Goal: Find specific page/section: Find specific page/section

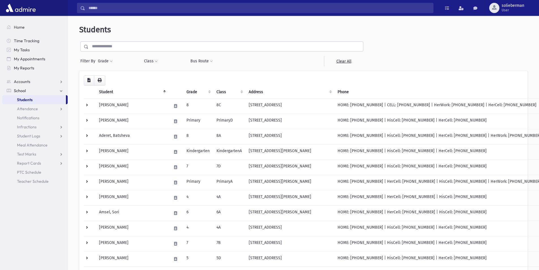
click at [124, 50] on input "text" at bounding box center [226, 46] width 274 height 10
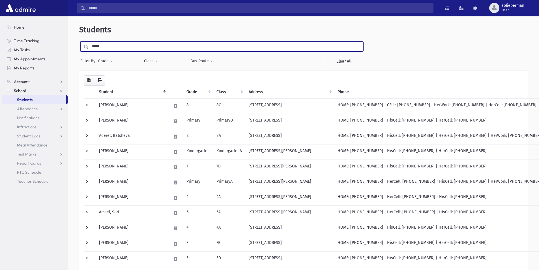
type input "*****"
click at [79, 41] on input "submit" at bounding box center [87, 45] width 16 height 8
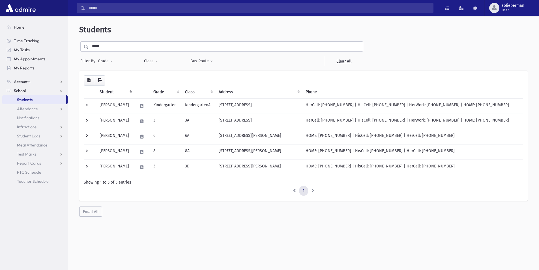
click at [37, 96] on link "Students" at bounding box center [34, 99] width 64 height 9
